Goal: Information Seeking & Learning: Learn about a topic

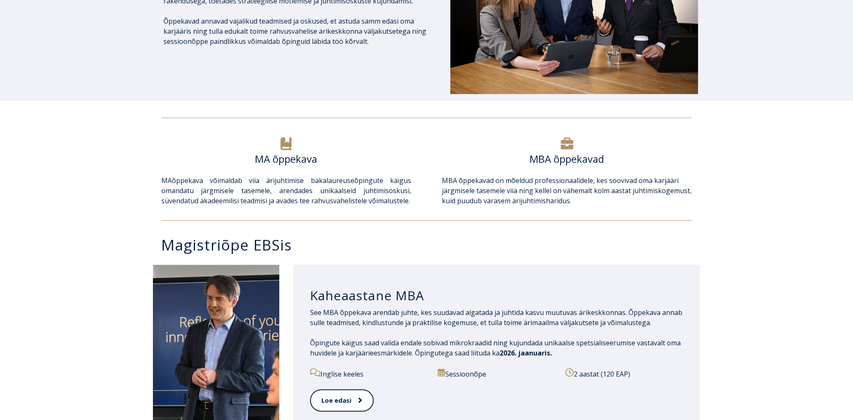
scroll to position [211, 0]
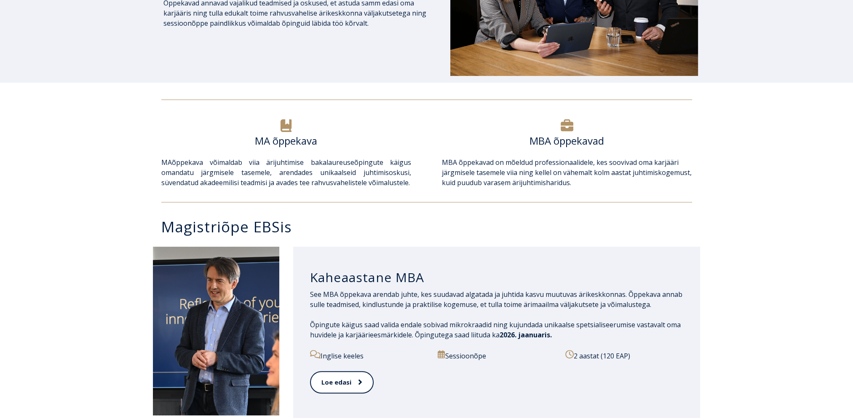
click at [568, 121] on icon at bounding box center [567, 125] width 13 height 13
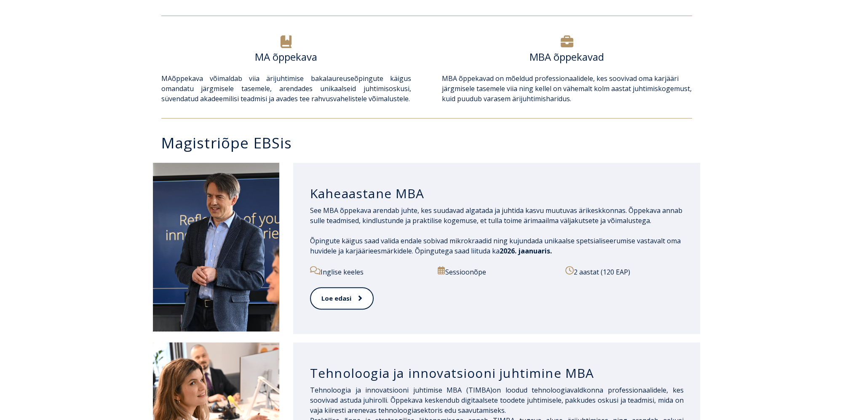
scroll to position [295, 0]
click at [344, 299] on link "Loe edasi" at bounding box center [341, 297] width 63 height 23
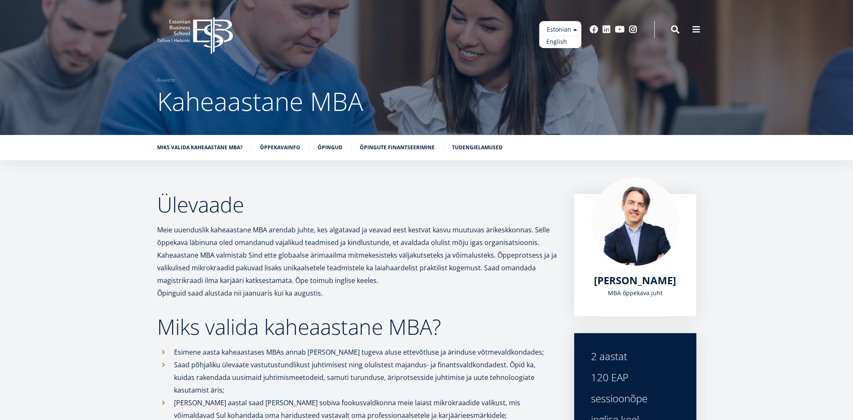
click at [560, 40] on link "English" at bounding box center [560, 42] width 42 height 12
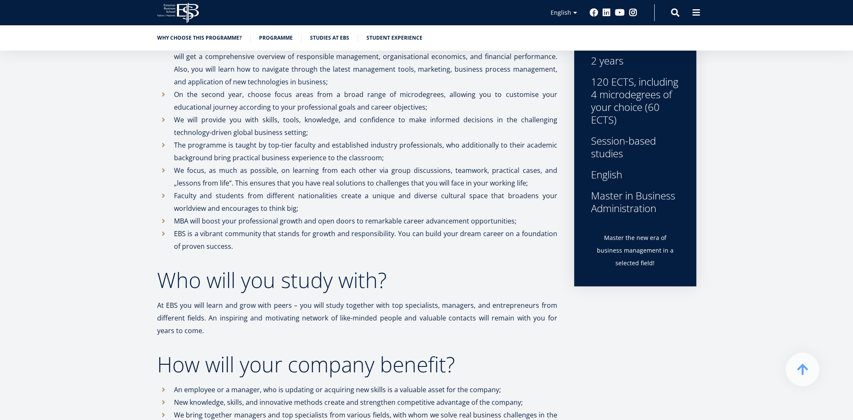
scroll to position [341, 0]
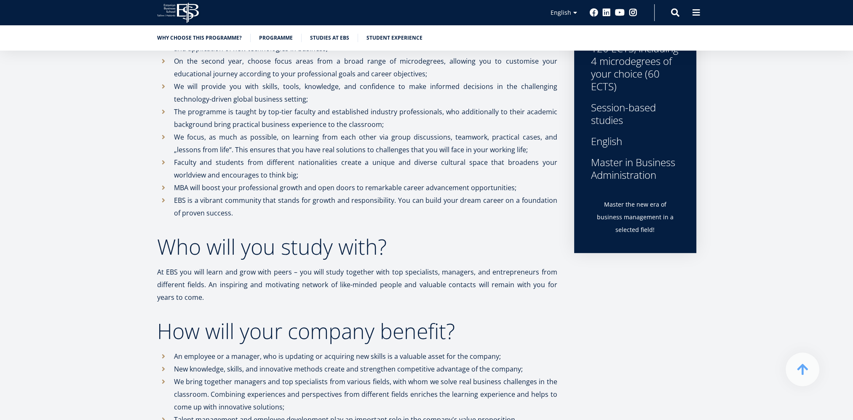
drag, startPoint x: 674, startPoint y: 180, endPoint x: 593, endPoint y: 167, distance: 82.3
click at [593, 167] on div "Master in Business Administration" at bounding box center [635, 168] width 88 height 25
drag, startPoint x: 593, startPoint y: 167, endPoint x: 606, endPoint y: 168, distance: 13.5
copy div "Master in Business Administration"
